Goal: Task Accomplishment & Management: Manage account settings

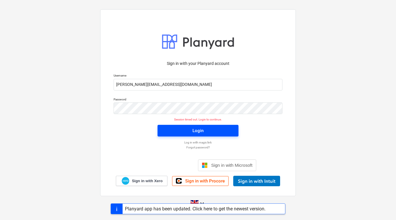
click at [208, 131] on span "Login" at bounding box center [198, 131] width 67 height 8
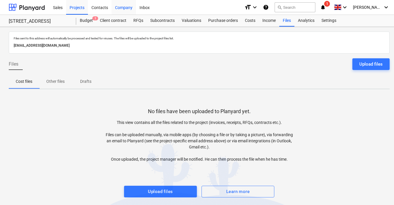
click at [124, 6] on div "Company" at bounding box center [124, 7] width 24 height 15
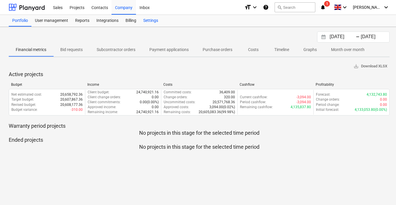
click at [146, 17] on div "Settings" at bounding box center [151, 21] width 22 height 12
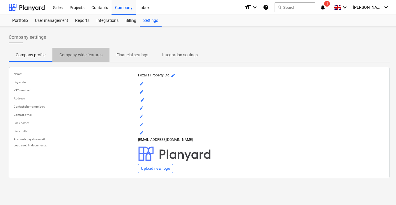
click at [74, 56] on p "Company-wide features" at bounding box center [80, 55] width 43 height 6
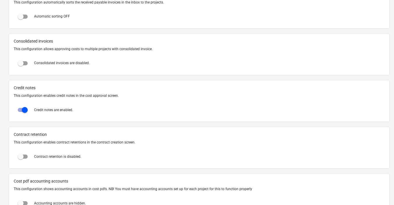
scroll to position [401, 0]
click at [22, 64] on input "checkbox" at bounding box center [21, 63] width 14 height 14
checkbox input "true"
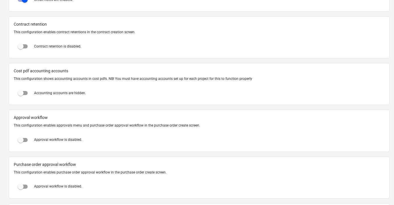
scroll to position [511, 0]
click at [21, 43] on input "checkbox" at bounding box center [21, 46] width 14 height 14
checkbox input "true"
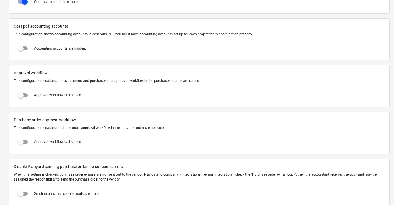
scroll to position [555, 0]
drag, startPoint x: 15, startPoint y: 27, endPoint x: 67, endPoint y: 27, distance: 51.9
click at [67, 27] on span "Cost pdf accounting accounts" at bounding box center [199, 27] width 371 height 6
drag, startPoint x: 67, startPoint y: 27, endPoint x: 132, endPoint y: 42, distance: 67.1
click at [132, 42] on div "Accounting accounts are hidden." at bounding box center [199, 49] width 371 height 14
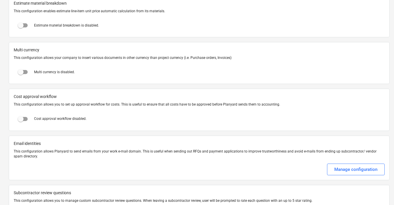
scroll to position [1033, 0]
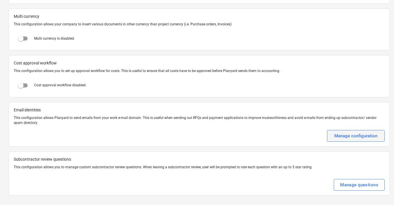
click at [336, 134] on div "Manage configuration" at bounding box center [356, 136] width 43 height 8
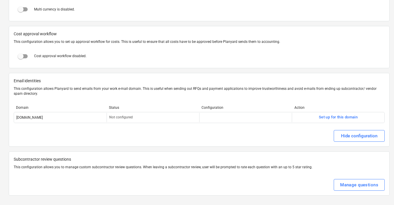
scroll to position [1021, 0]
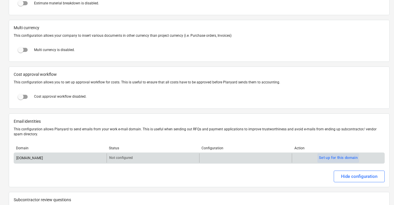
click at [336, 159] on div "Set up for this domain" at bounding box center [338, 157] width 39 height 7
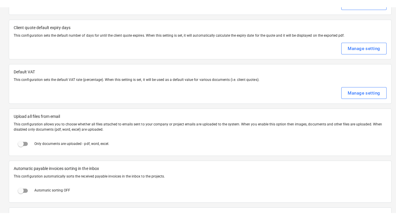
scroll to position [0, 0]
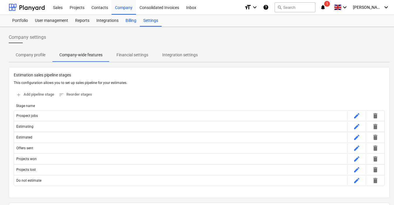
click at [125, 20] on div "Billing" at bounding box center [131, 21] width 18 height 12
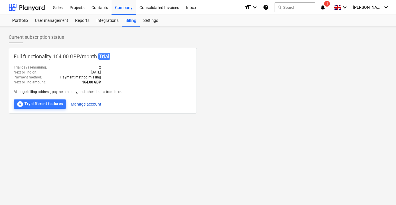
click at [88, 99] on button "Manage account" at bounding box center [86, 103] width 31 height 9
